Goal: Complete application form

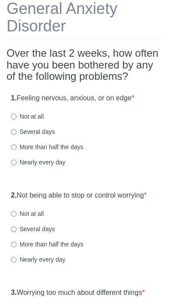
scroll to position [55, 0]
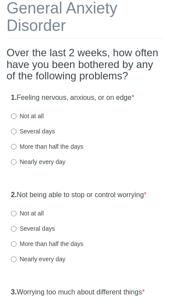
click at [19, 129] on label "Several days" at bounding box center [33, 132] width 44 height 9
click at [17, 129] on input "Several days" at bounding box center [14, 132] width 6 height 6
radio input "true"
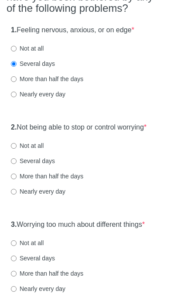
scroll to position [127, 0]
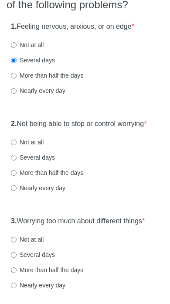
click at [12, 145] on input "Not at all" at bounding box center [14, 143] width 6 height 6
radio input "true"
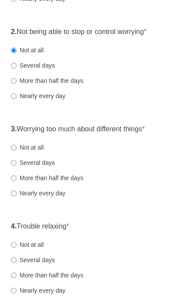
scroll to position [220, 0]
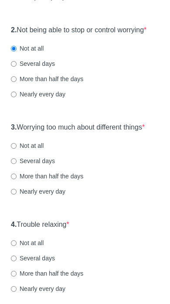
click at [36, 151] on label "Not at all" at bounding box center [27, 146] width 33 height 9
click at [17, 149] on input "Not at all" at bounding box center [14, 147] width 6 height 6
radio input "true"
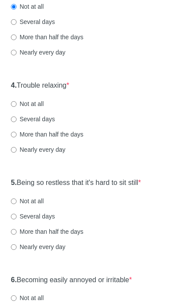
scroll to position [360, 0]
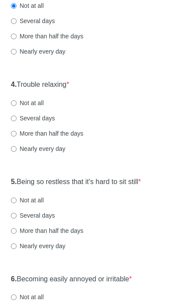
click at [36, 108] on label "Not at all" at bounding box center [27, 103] width 33 height 9
click at [17, 107] on input "Not at all" at bounding box center [14, 104] width 6 height 6
radio input "true"
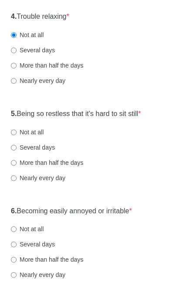
scroll to position [429, 0]
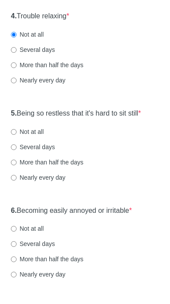
click at [36, 136] on label "Not at all" at bounding box center [27, 132] width 33 height 9
click at [17, 135] on input "Not at all" at bounding box center [14, 132] width 6 height 6
radio input "true"
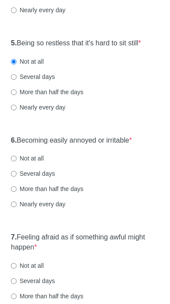
scroll to position [500, 0]
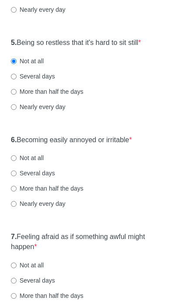
click at [38, 178] on label "Several days" at bounding box center [33, 173] width 44 height 9
click at [17, 176] on input "Several days" at bounding box center [14, 174] width 6 height 6
radio input "true"
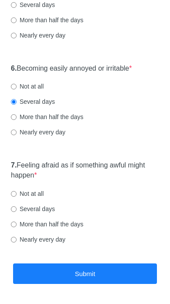
scroll to position [579, 0]
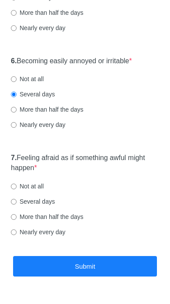
click at [35, 189] on label "Not at all" at bounding box center [27, 186] width 33 height 9
click at [17, 189] on input "Not at all" at bounding box center [14, 187] width 6 height 6
radio input "true"
click at [55, 274] on button "Submit" at bounding box center [85, 266] width 144 height 21
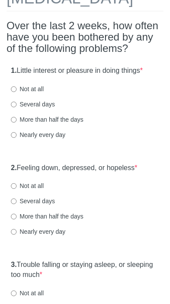
scroll to position [67, 0]
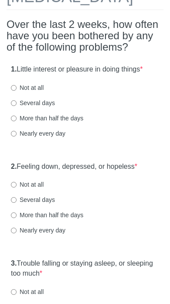
click at [35, 92] on label "Not at all" at bounding box center [27, 87] width 33 height 9
click at [17, 91] on input "Not at all" at bounding box center [14, 88] width 6 height 6
radio input "true"
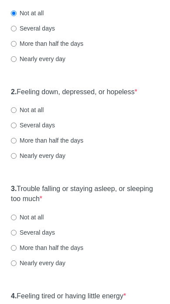
scroll to position [141, 0]
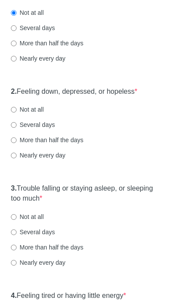
click at [42, 130] on label "Several days" at bounding box center [33, 125] width 44 height 9
click at [17, 128] on input "Several days" at bounding box center [14, 126] width 6 height 6
radio input "true"
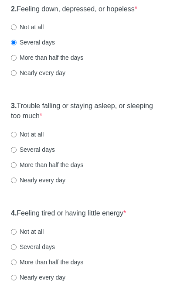
scroll to position [226, 0]
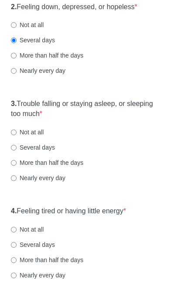
click at [49, 168] on label "More than half the days" at bounding box center [47, 163] width 72 height 9
click at [17, 166] on input "More than half the days" at bounding box center [14, 164] width 6 height 6
radio input "true"
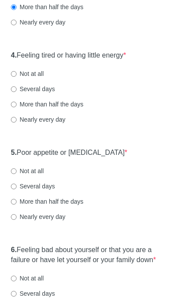
scroll to position [383, 0]
click at [46, 93] on label "Several days" at bounding box center [33, 89] width 44 height 9
click at [17, 92] on input "Several days" at bounding box center [14, 89] width 6 height 6
radio input "true"
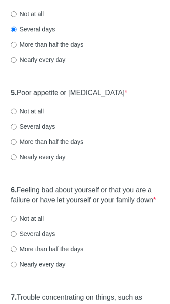
scroll to position [442, 0]
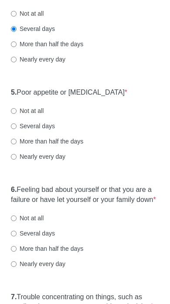
click at [33, 116] on label "Not at all" at bounding box center [27, 111] width 33 height 9
click at [17, 114] on input "Not at all" at bounding box center [14, 112] width 6 height 6
radio input "true"
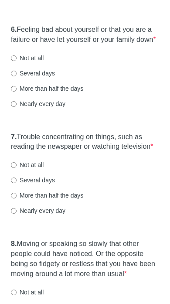
scroll to position [604, 0]
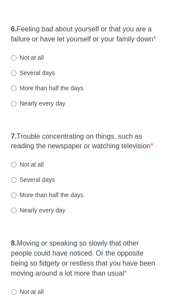
click at [34, 62] on label "Not at all" at bounding box center [27, 57] width 33 height 9
click at [17, 61] on input "Not at all" at bounding box center [14, 58] width 6 height 6
radio input "true"
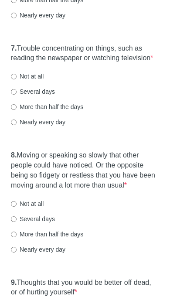
scroll to position [693, 0]
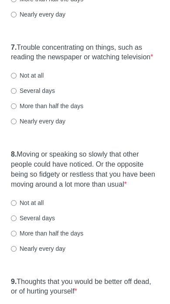
click at [38, 95] on label "Several days" at bounding box center [33, 90] width 44 height 9
click at [17, 94] on input "Several days" at bounding box center [14, 91] width 6 height 6
radio input "true"
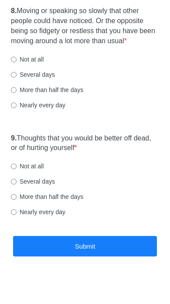
scroll to position [836, 0]
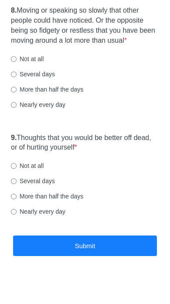
click at [38, 64] on label "Not at all" at bounding box center [27, 59] width 33 height 9
click at [17, 62] on input "Not at all" at bounding box center [14, 60] width 6 height 6
radio input "true"
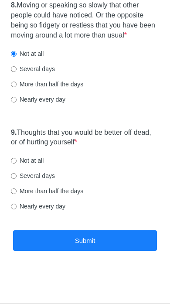
scroll to position [871, 0]
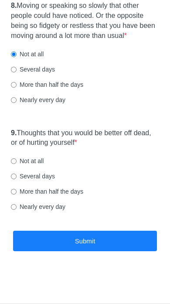
click at [31, 160] on label "Not at all" at bounding box center [27, 161] width 33 height 9
click at [17, 160] on input "Not at all" at bounding box center [14, 162] width 6 height 6
radio input "true"
click at [111, 242] on button "Submit" at bounding box center [85, 241] width 144 height 21
